Goal: Task Accomplishment & Management: Complete application form

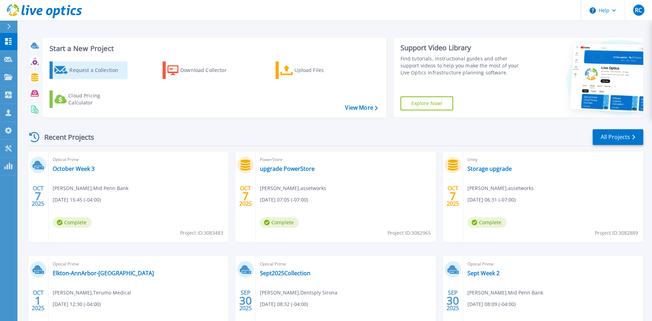
click at [88, 71] on div "Request a Collection" at bounding box center [97, 70] width 56 height 14
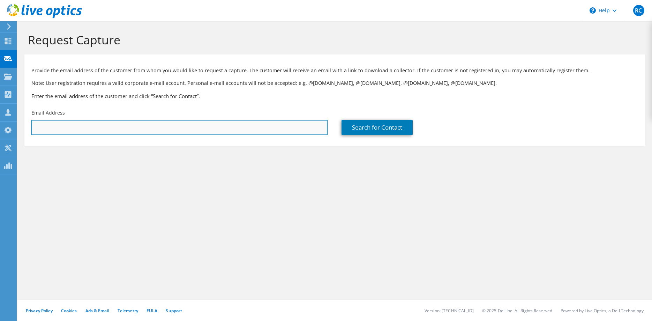
paste input "[EMAIL_ADDRESS][DOMAIN_NAME]"
type input "[EMAIL_ADDRESS][DOMAIN_NAME]"
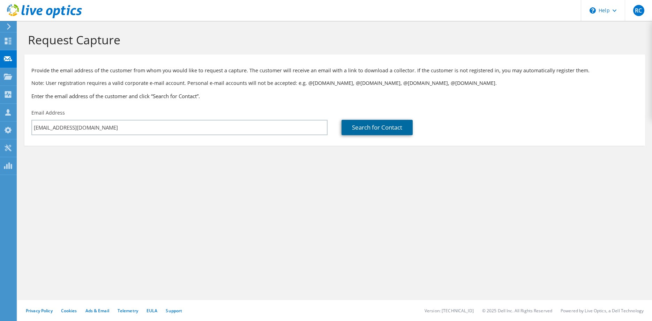
click at [378, 132] on link "Search for Contact" at bounding box center [376, 127] width 71 height 15
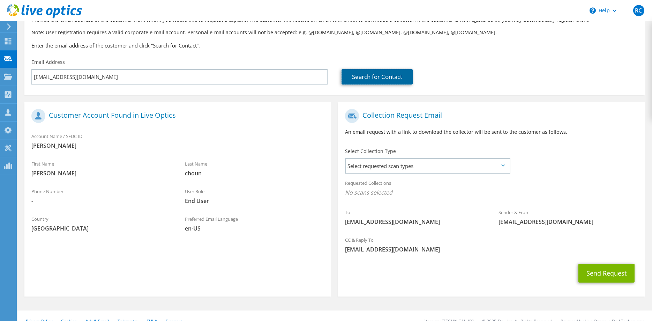
scroll to position [61, 0]
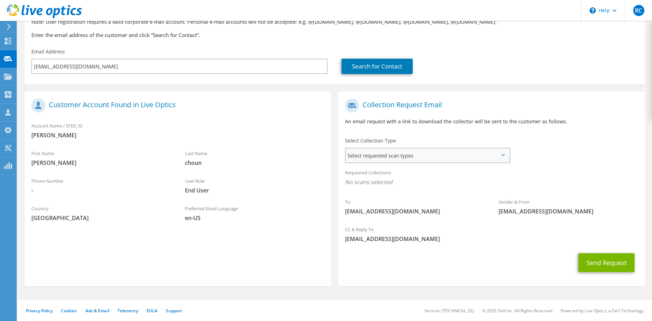
click at [391, 152] on span "Select requested scan types" at bounding box center [427, 155] width 163 height 14
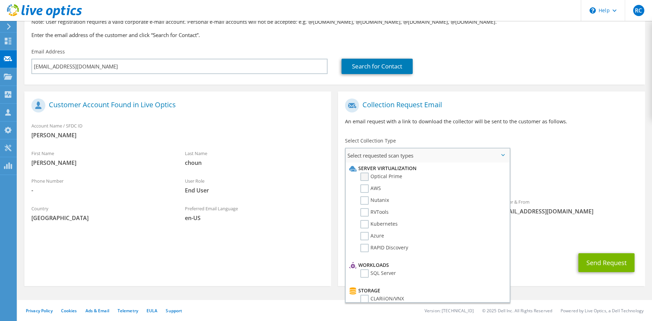
click at [364, 175] on label "Optical Prime" at bounding box center [381, 176] width 42 height 8
click at [0, 0] on input "Optical Prime" at bounding box center [0, 0] width 0 height 0
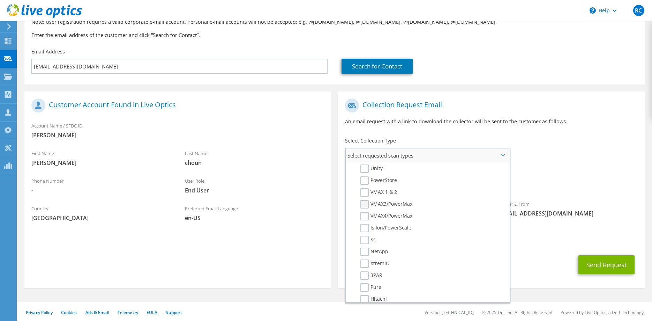
scroll to position [142, 0]
click at [365, 229] on label "Isilon/PowerScale" at bounding box center [385, 227] width 51 height 8
click at [0, 0] on input "Isilon/PowerScale" at bounding box center [0, 0] width 0 height 0
click at [365, 287] on label "Pure" at bounding box center [370, 286] width 21 height 8
click at [0, 0] on input "Pure" at bounding box center [0, 0] width 0 height 0
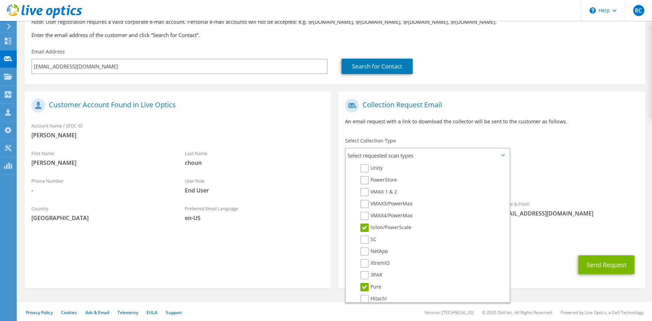
click at [528, 261] on div "Send Request" at bounding box center [491, 264] width 307 height 26
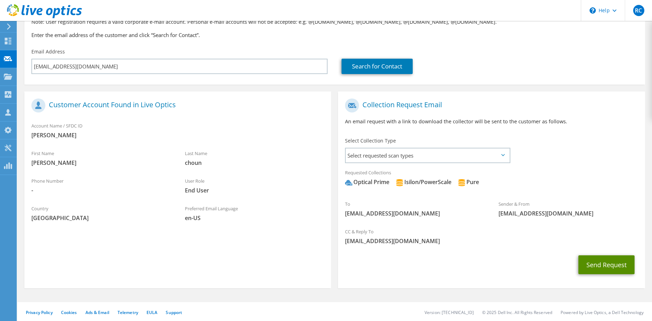
click at [597, 263] on button "Send Request" at bounding box center [606, 264] width 56 height 19
